Goal: Transaction & Acquisition: Book appointment/travel/reservation

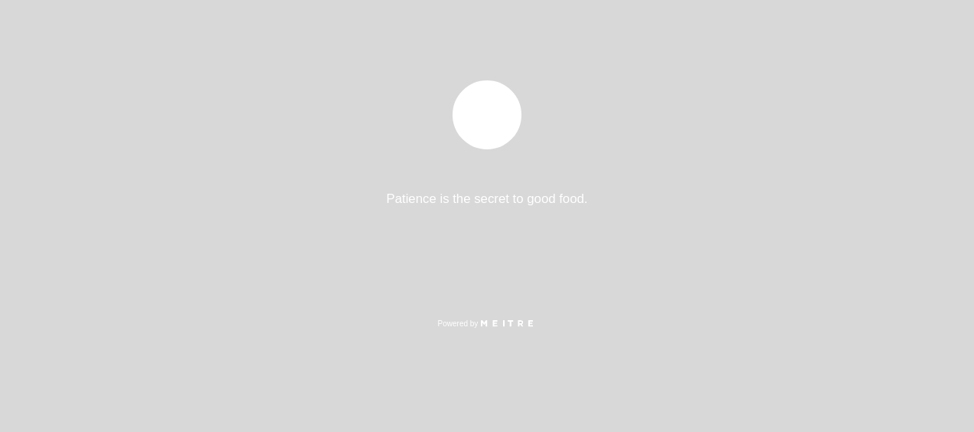
select select "es"
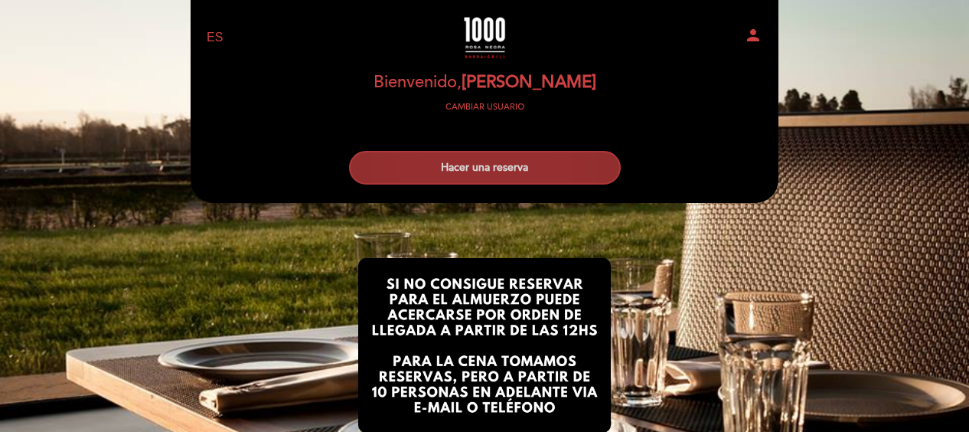
click at [539, 170] on button "Hacer una reserva" at bounding box center [485, 168] width 272 height 34
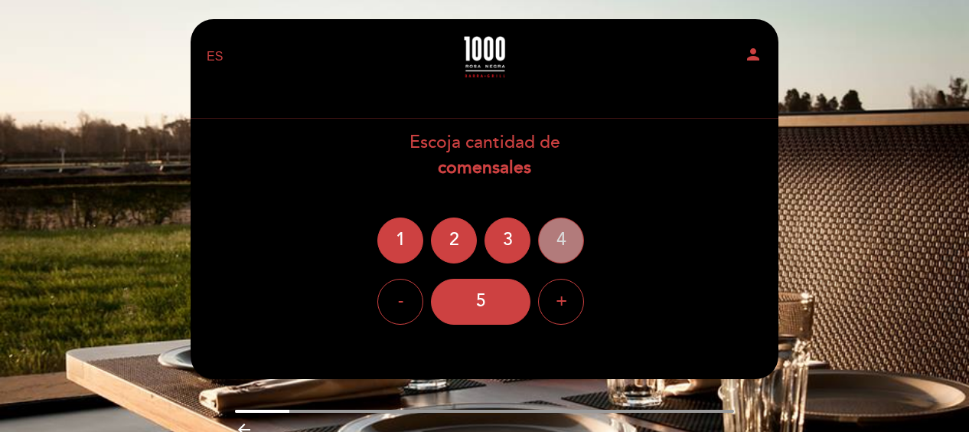
click at [564, 231] on div "4" at bounding box center [561, 240] width 46 height 46
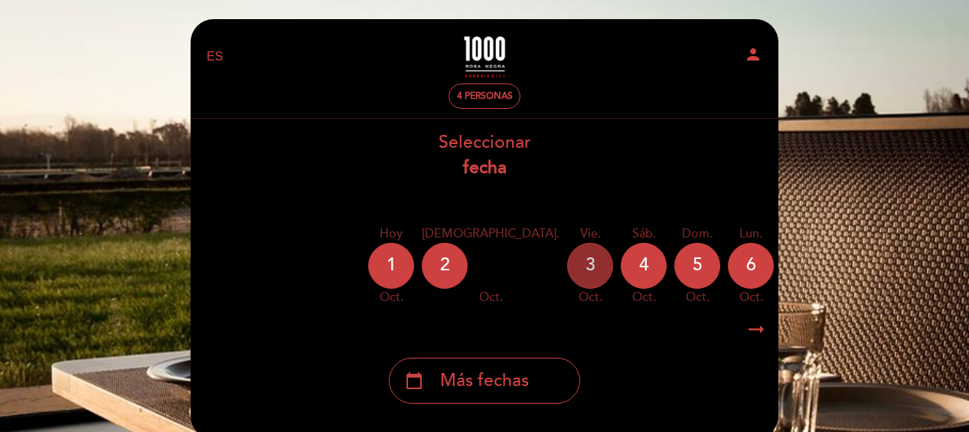
click at [567, 271] on div "3" at bounding box center [590, 266] width 46 height 46
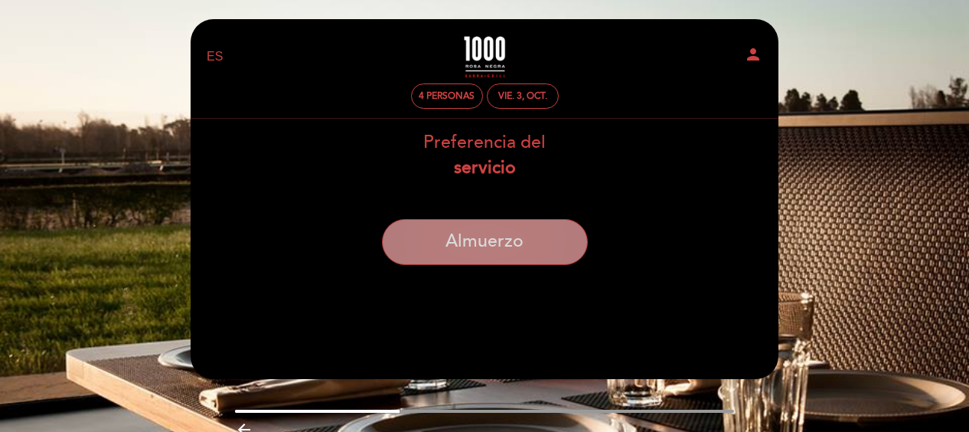
click at [496, 260] on button "Almuerzo" at bounding box center [485, 242] width 206 height 46
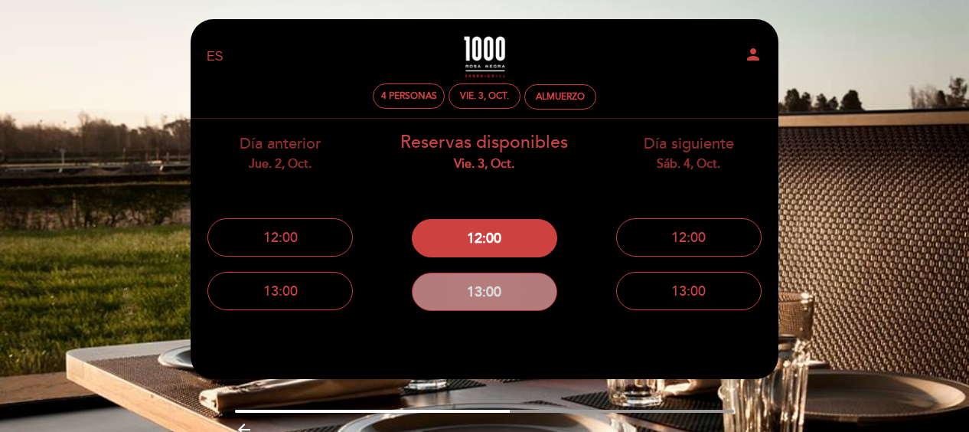
click at [497, 279] on button "13:00" at bounding box center [484, 292] width 145 height 38
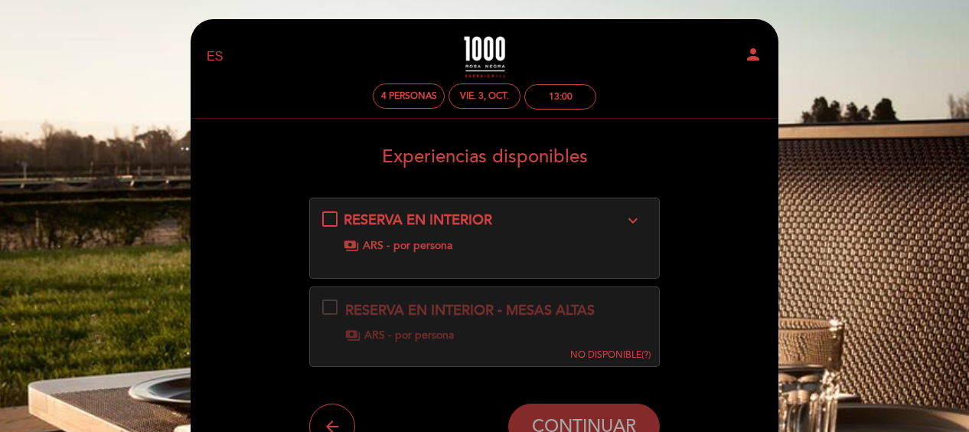
click at [494, 253] on div "payments ARS - por persona" at bounding box center [484, 245] width 281 height 15
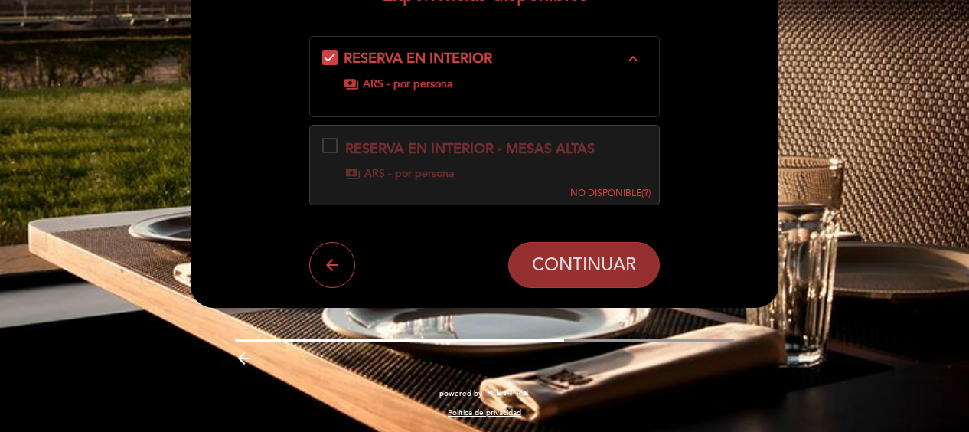
click at [542, 273] on span "CONTINUAR" at bounding box center [584, 265] width 104 height 21
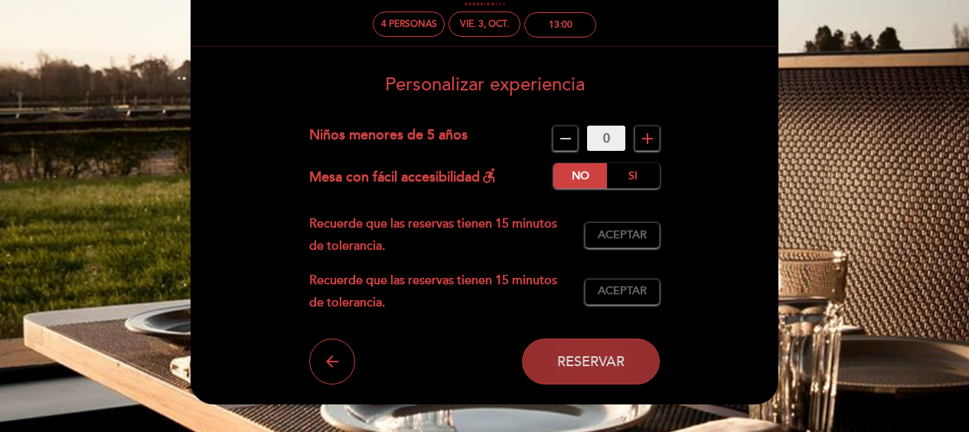
click at [579, 363] on span "Reservar" at bounding box center [590, 361] width 67 height 17
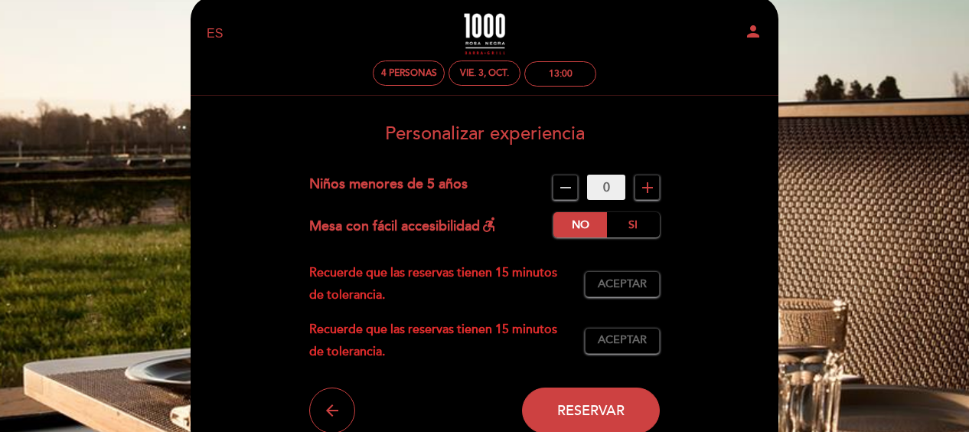
scroll to position [0, 0]
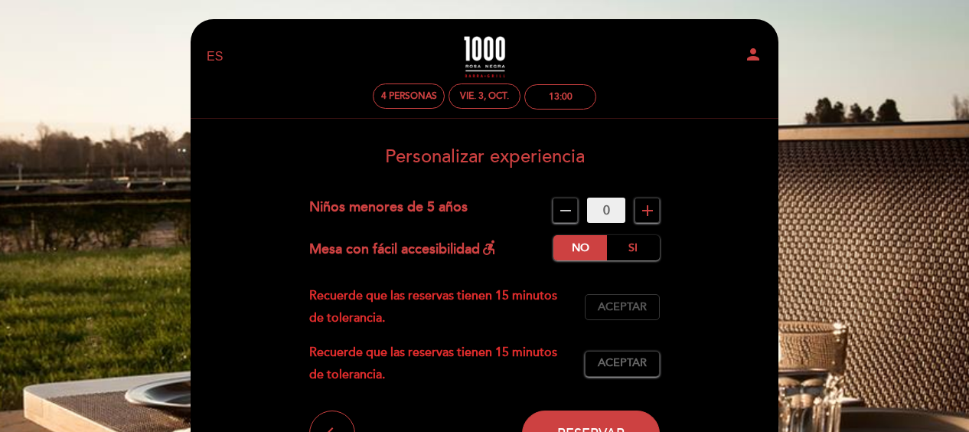
click at [638, 311] on span "Aceptar" at bounding box center [622, 307] width 49 height 16
click at [631, 362] on span "Aceptar" at bounding box center [622, 363] width 49 height 16
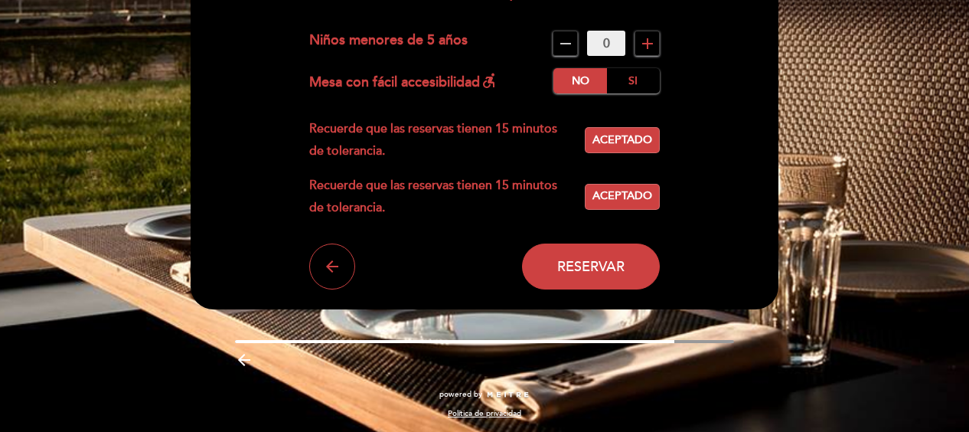
scroll to position [168, 0]
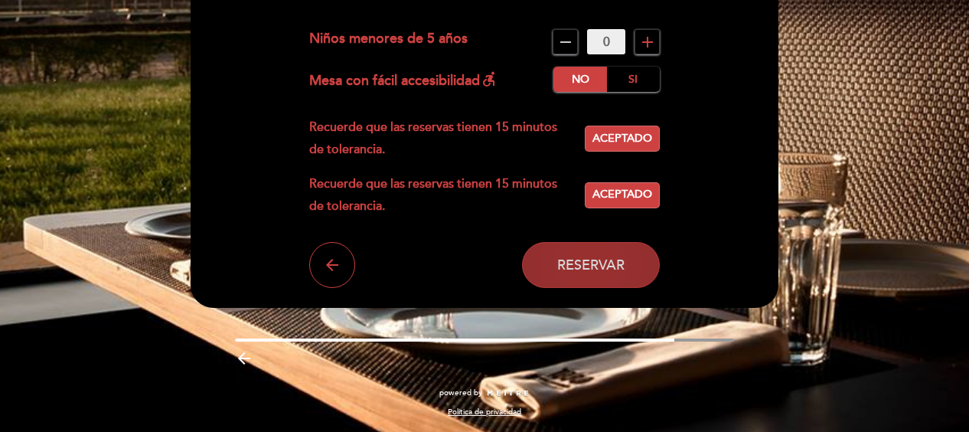
click at [585, 262] on span "Reservar" at bounding box center [590, 264] width 67 height 17
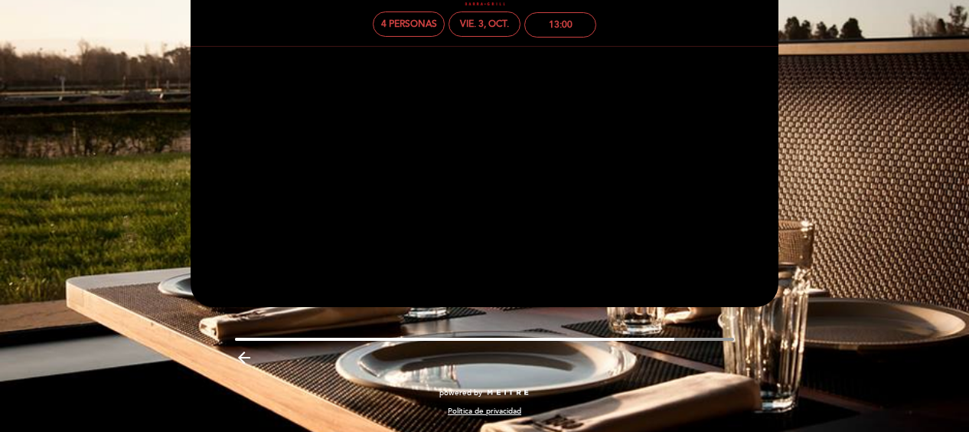
scroll to position [72, 0]
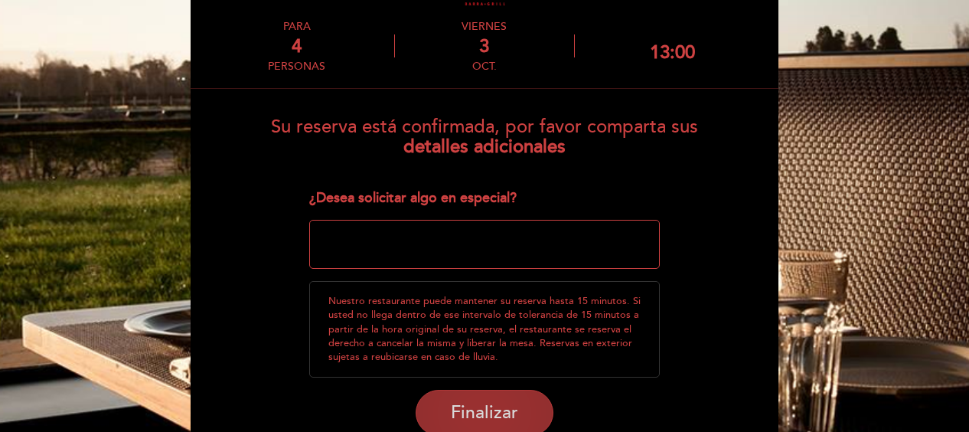
click at [510, 424] on button "Finalizar" at bounding box center [485, 413] width 138 height 46
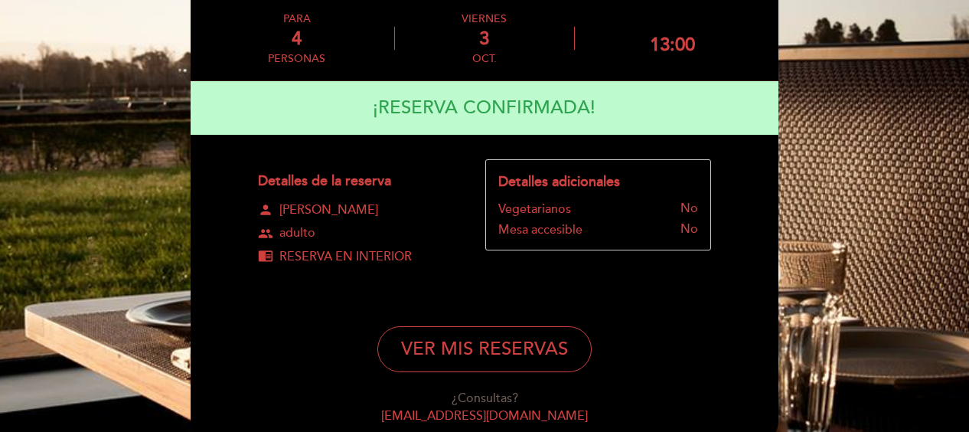
scroll to position [0, 0]
